Goal: Task Accomplishment & Management: Use online tool/utility

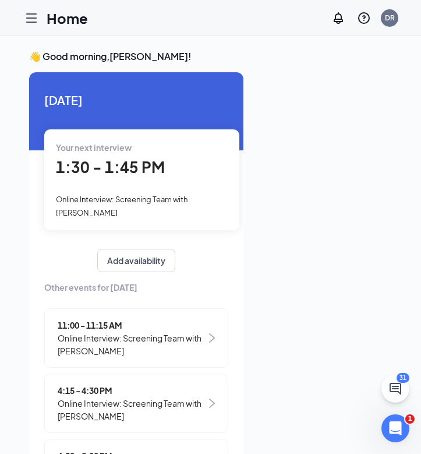
click at [31, 16] on icon "Hamburger" at bounding box center [31, 18] width 14 height 14
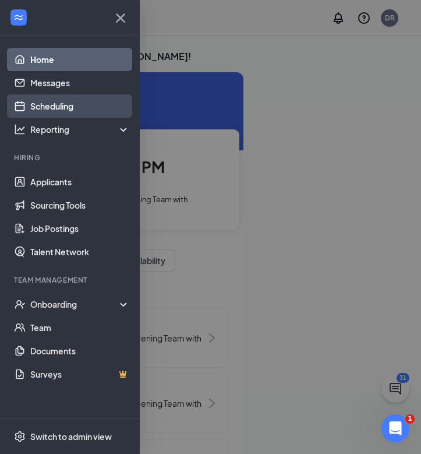
click at [36, 112] on link "Scheduling" at bounding box center [80, 105] width 100 height 23
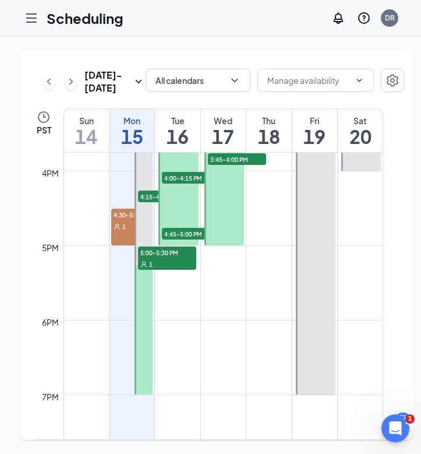
scroll to position [1177, 0]
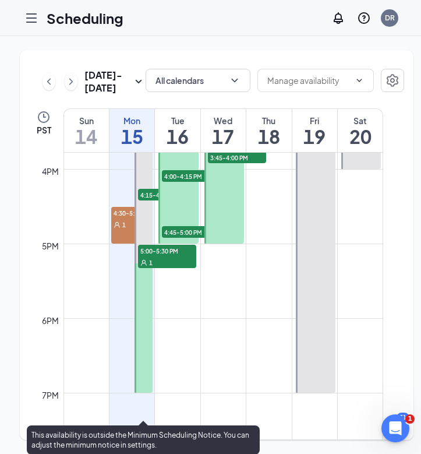
click at [177, 268] on div "1" at bounding box center [167, 262] width 58 height 12
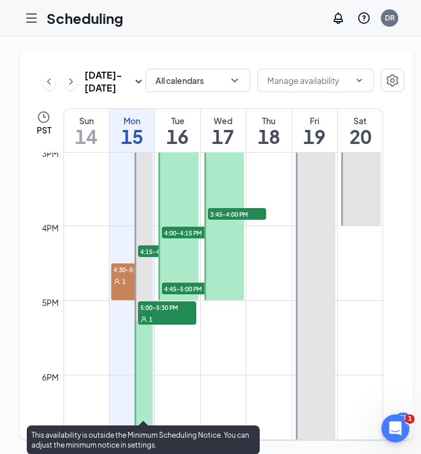
scroll to position [1118, 0]
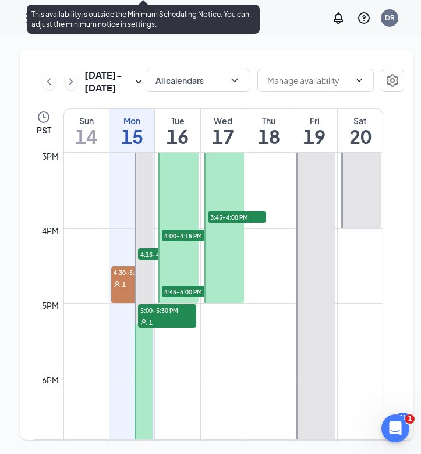
click at [150, 260] on span "4:15-4:30 PM" at bounding box center [167, 254] width 58 height 12
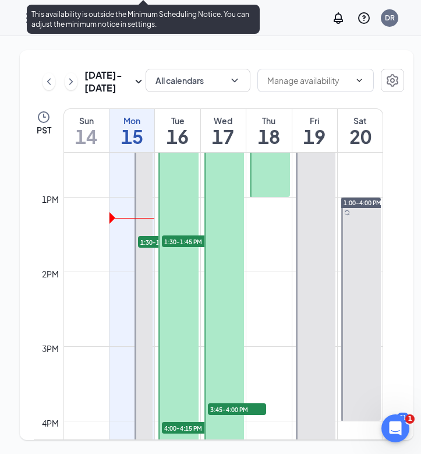
scroll to position [921, 0]
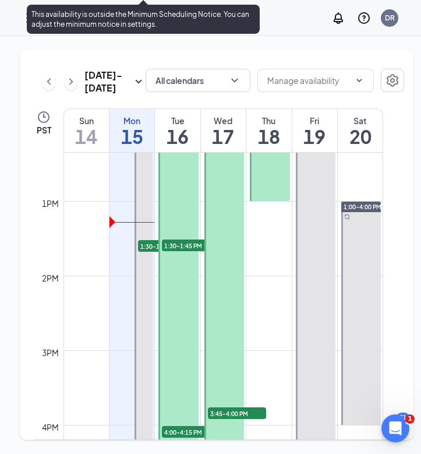
click at [149, 252] on span "1:30-1:45 PM" at bounding box center [167, 246] width 58 height 12
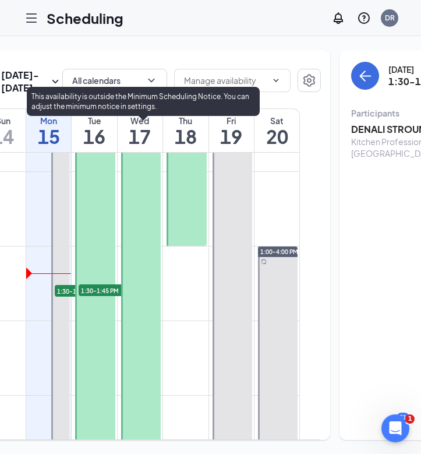
scroll to position [0, 99]
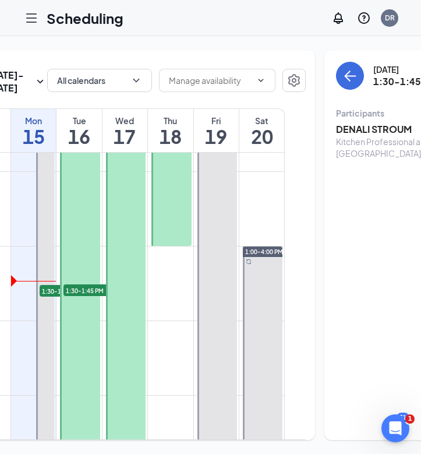
click at [350, 130] on h3 "DENALI STROUM" at bounding box center [397, 129] width 122 height 13
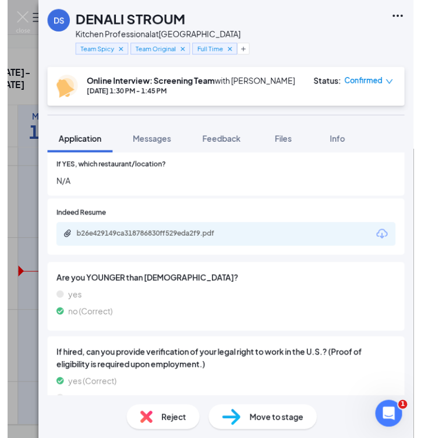
scroll to position [339, 0]
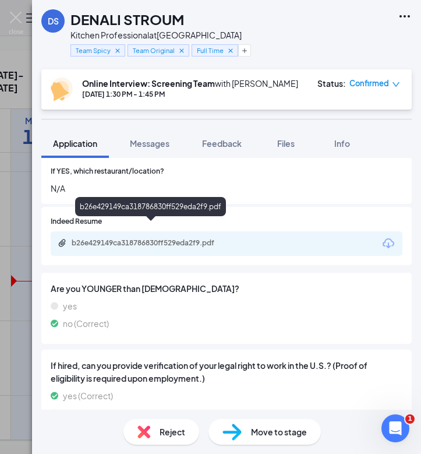
click at [118, 238] on div "b26e429149ca318786830ff529eda2f9.pdf" at bounding box center [153, 242] width 163 height 9
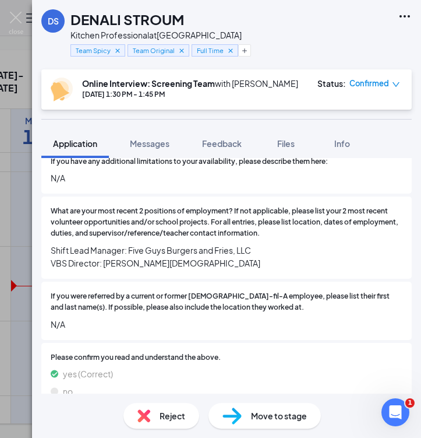
scroll to position [1014, 0]
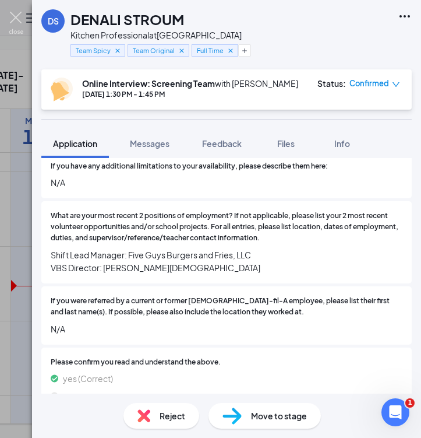
click at [17, 23] on img at bounding box center [16, 23] width 15 height 23
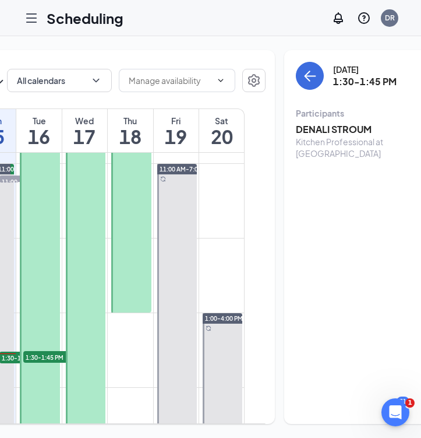
scroll to position [0, 139]
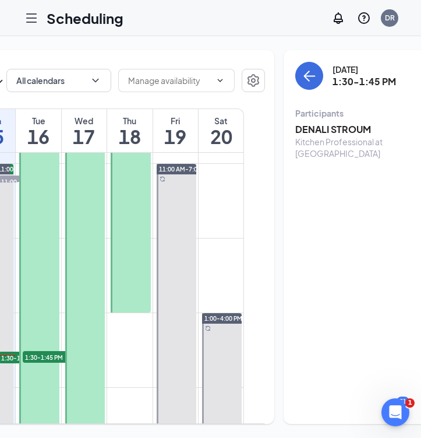
click at [330, 128] on h3 "DENALI STROUM" at bounding box center [357, 129] width 122 height 13
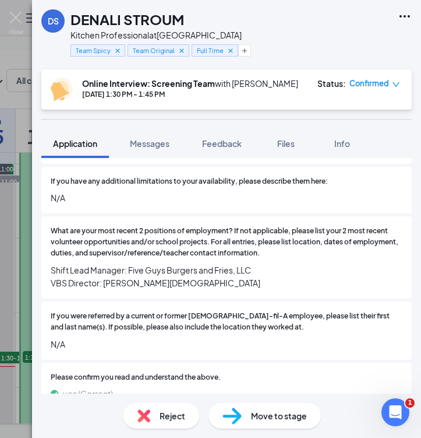
scroll to position [1001, 0]
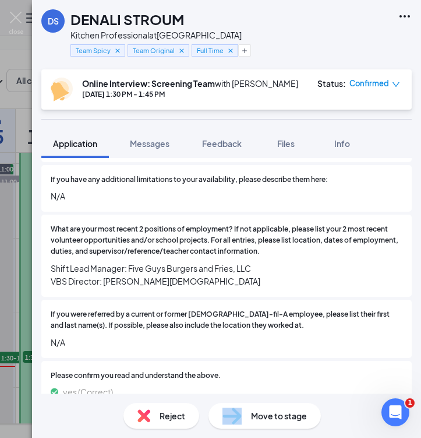
click at [247, 416] on div "Move to stage" at bounding box center [265, 416] width 112 height 26
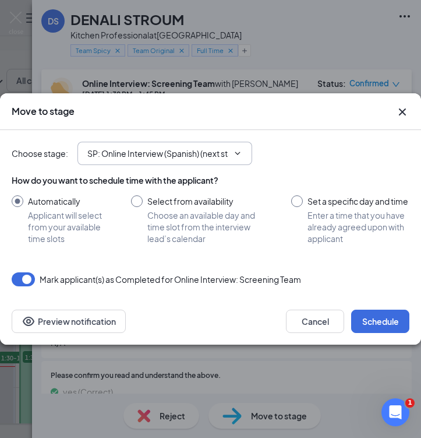
click at [138, 152] on input "SP: Online Interview (Spanish) (next stage)" at bounding box center [157, 153] width 141 height 13
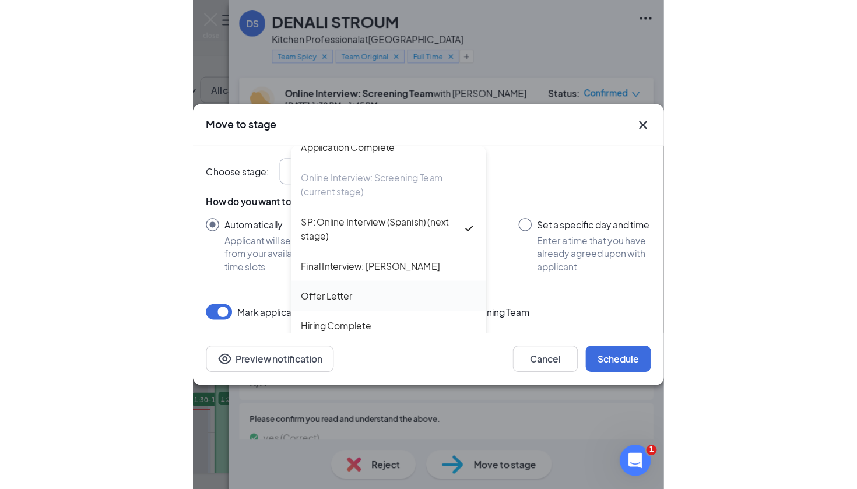
scroll to position [65, 0]
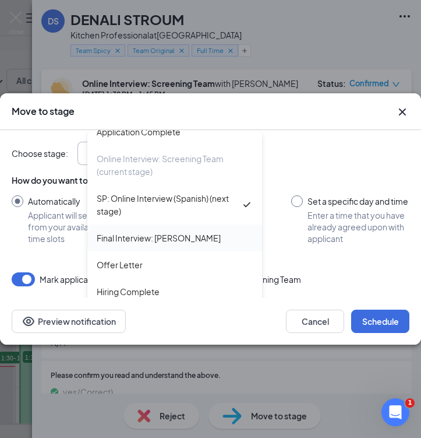
click at [153, 233] on div "Final Interview: [PERSON_NAME]" at bounding box center [159, 237] width 124 height 13
type input "Final Interview: [PERSON_NAME]"
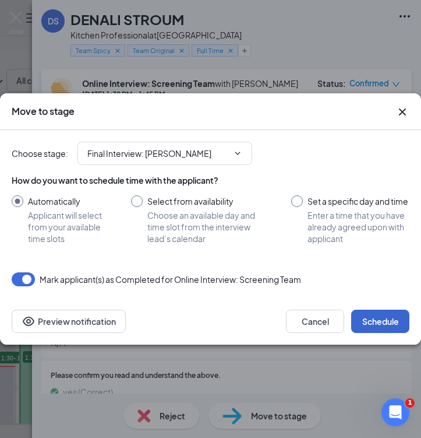
click at [376, 323] on button "Schedule" at bounding box center [380, 320] width 58 height 23
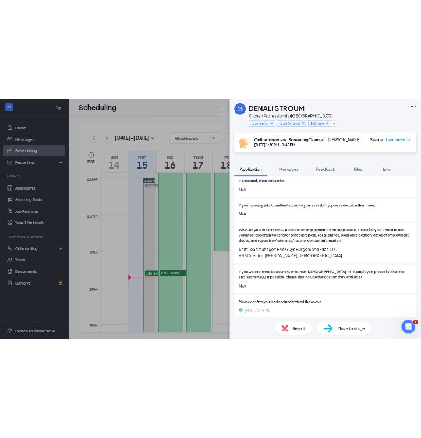
scroll to position [794, 0]
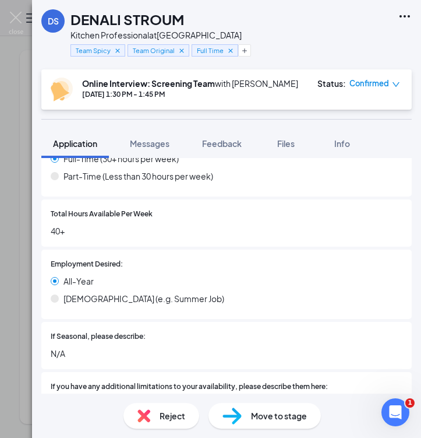
click at [8, 19] on div "DS [PERSON_NAME] Kitchen Professional at [GEOGRAPHIC_DATA] Team Spicy Team Orig…" at bounding box center [210, 219] width 421 height 438
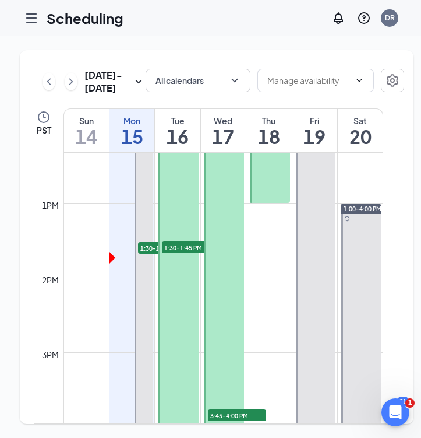
scroll to position [1088, 0]
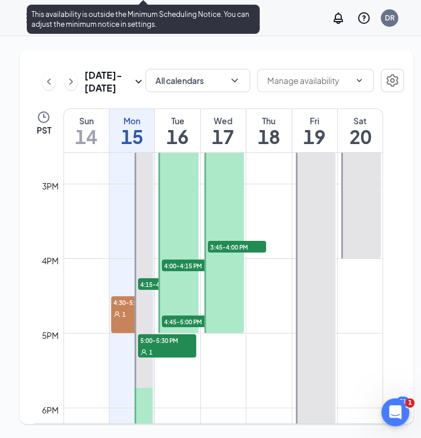
click at [144, 290] on span "4:15-4:30 PM" at bounding box center [167, 284] width 58 height 12
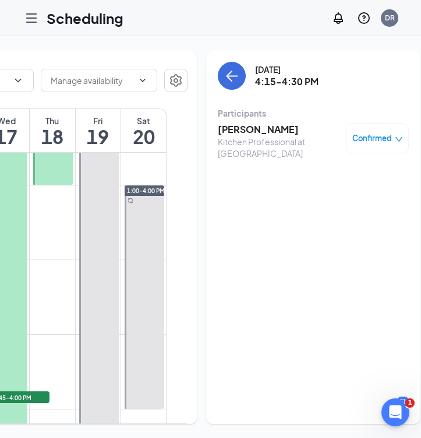
scroll to position [0, 216]
